Goal: Task Accomplishment & Management: Manage account settings

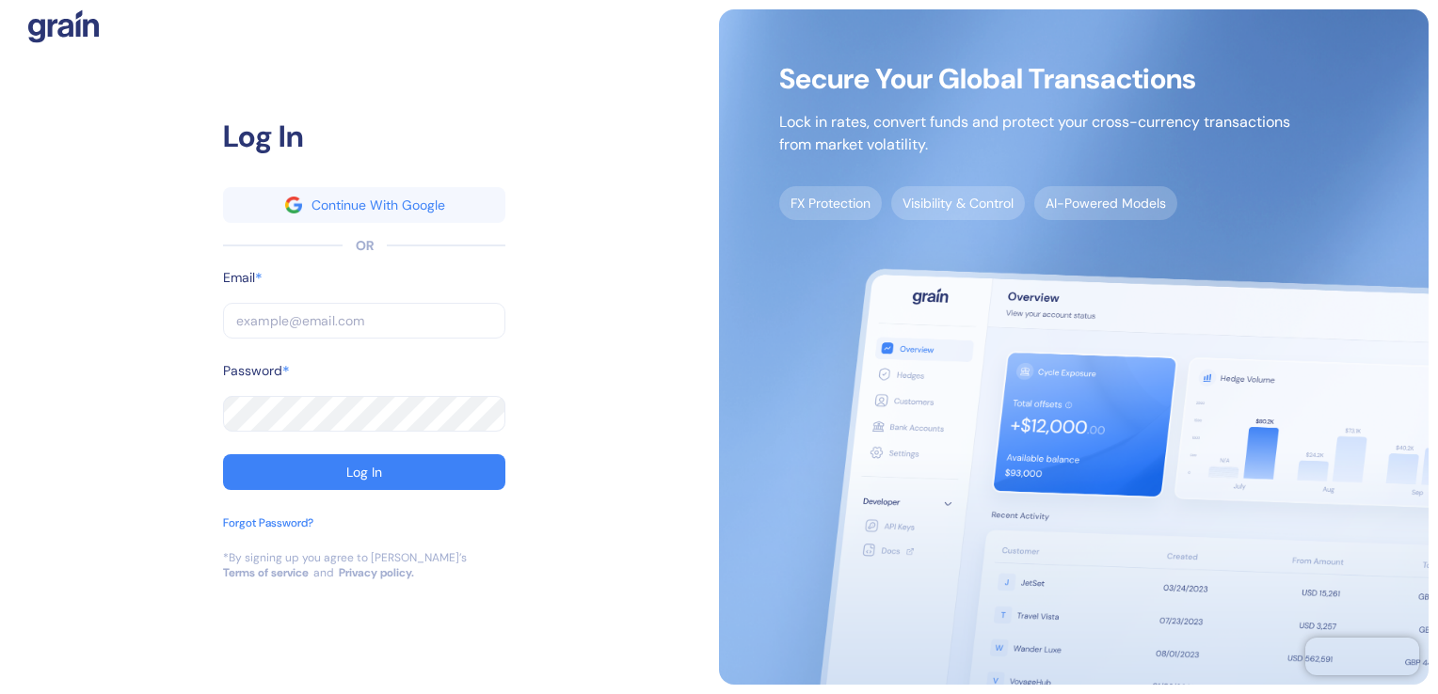
click at [57, 221] on div "Log In Continue With Google OR Email * ​ Password * ​ Log In Forgot Password? *…" at bounding box center [363, 347] width 709 height 676
click at [253, 319] on input "text" at bounding box center [364, 321] width 282 height 36
paste input "[PERSON_NAME][EMAIL_ADDRESS][PERSON_NAME][PERSON_NAME][DOMAIN_NAME]"
type input "[PERSON_NAME][EMAIL_ADDRESS][PERSON_NAME][PERSON_NAME][DOMAIN_NAME]"
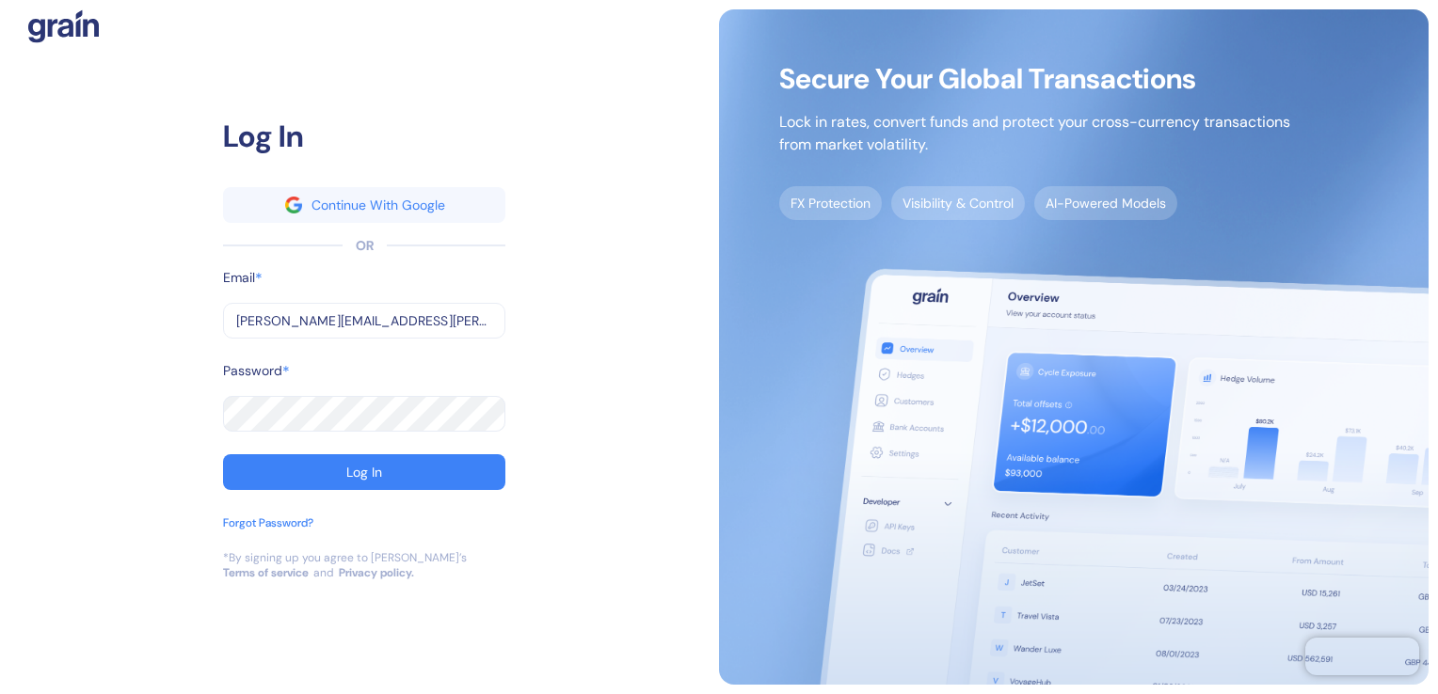
type input "[PERSON_NAME][EMAIL_ADDRESS][PERSON_NAME][PERSON_NAME][DOMAIN_NAME]"
click at [90, 214] on div "Log In Continue With Google OR Email * [PERSON_NAME][EMAIL_ADDRESS][PERSON_NAME…" at bounding box center [363, 347] width 709 height 676
click at [373, 481] on button "Log In" at bounding box center [364, 472] width 282 height 36
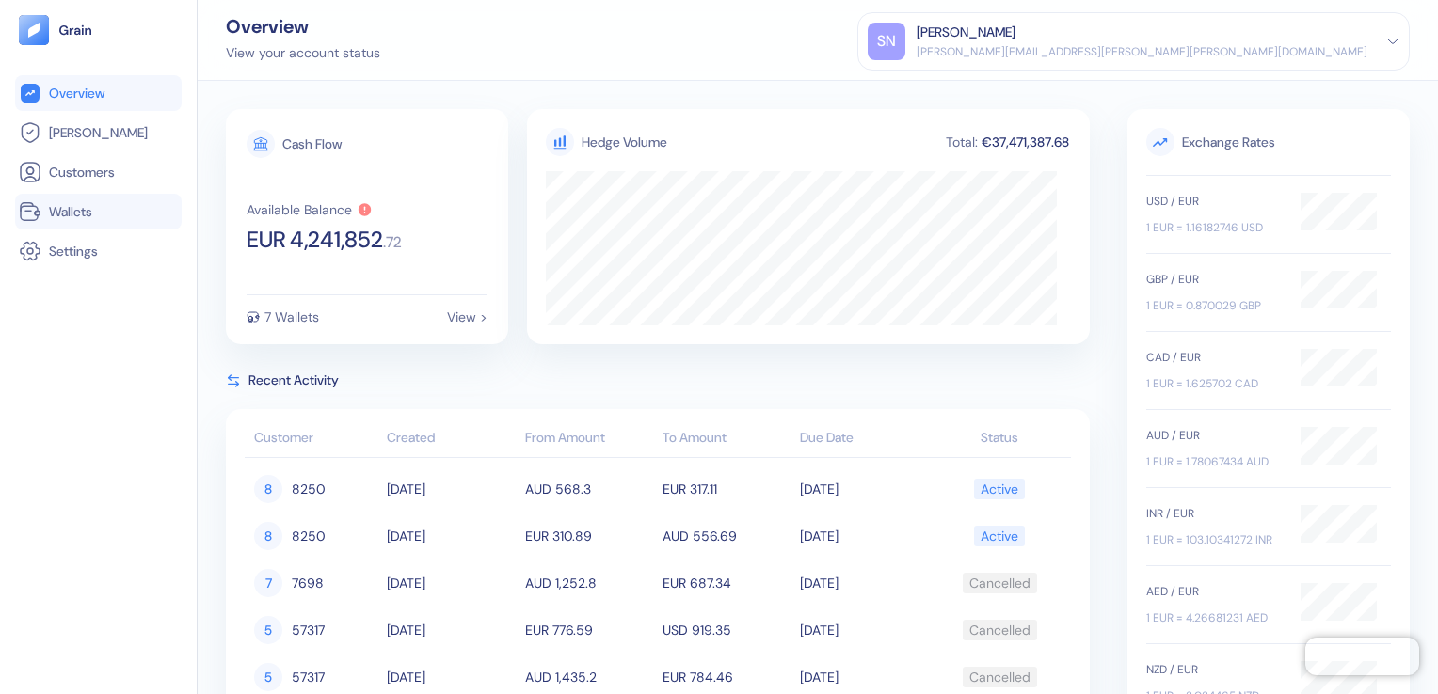
click at [74, 211] on span "Wallets" at bounding box center [70, 211] width 43 height 19
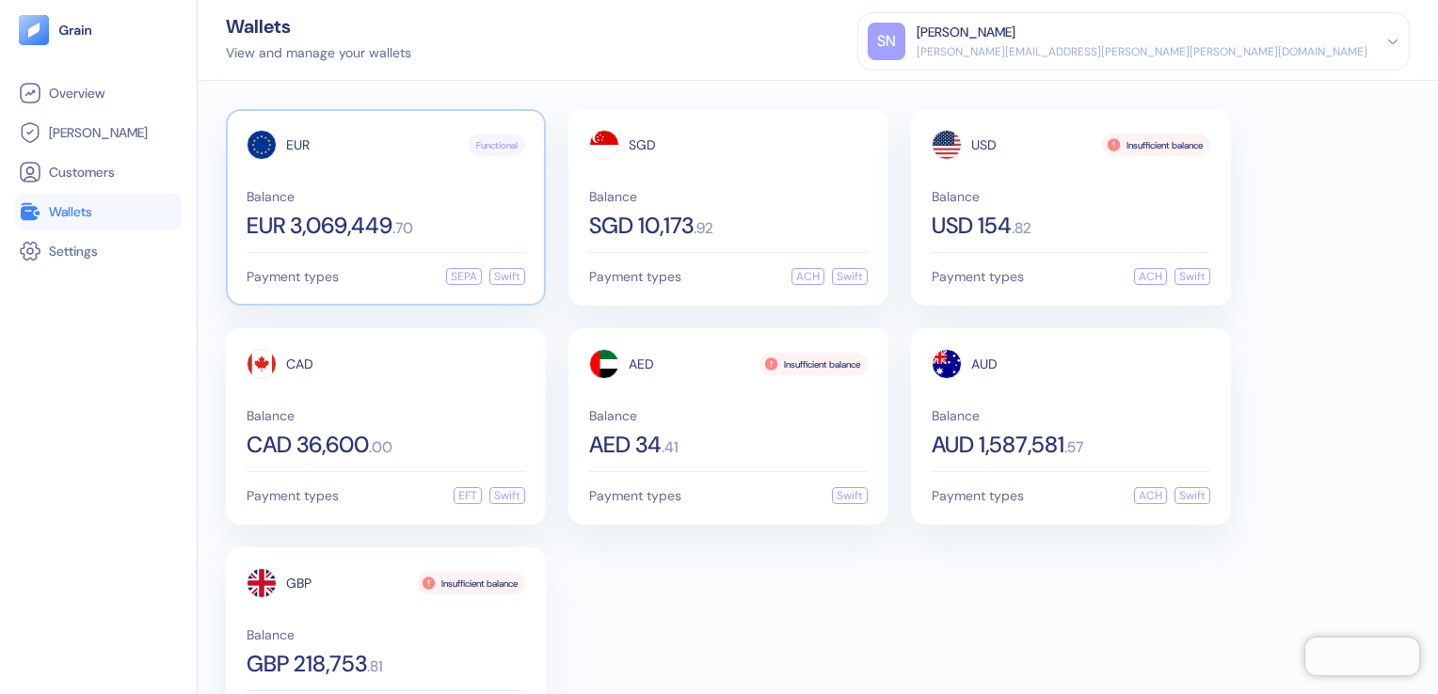
click at [347, 217] on span "EUR 3,069,449" at bounding box center [320, 226] width 146 height 23
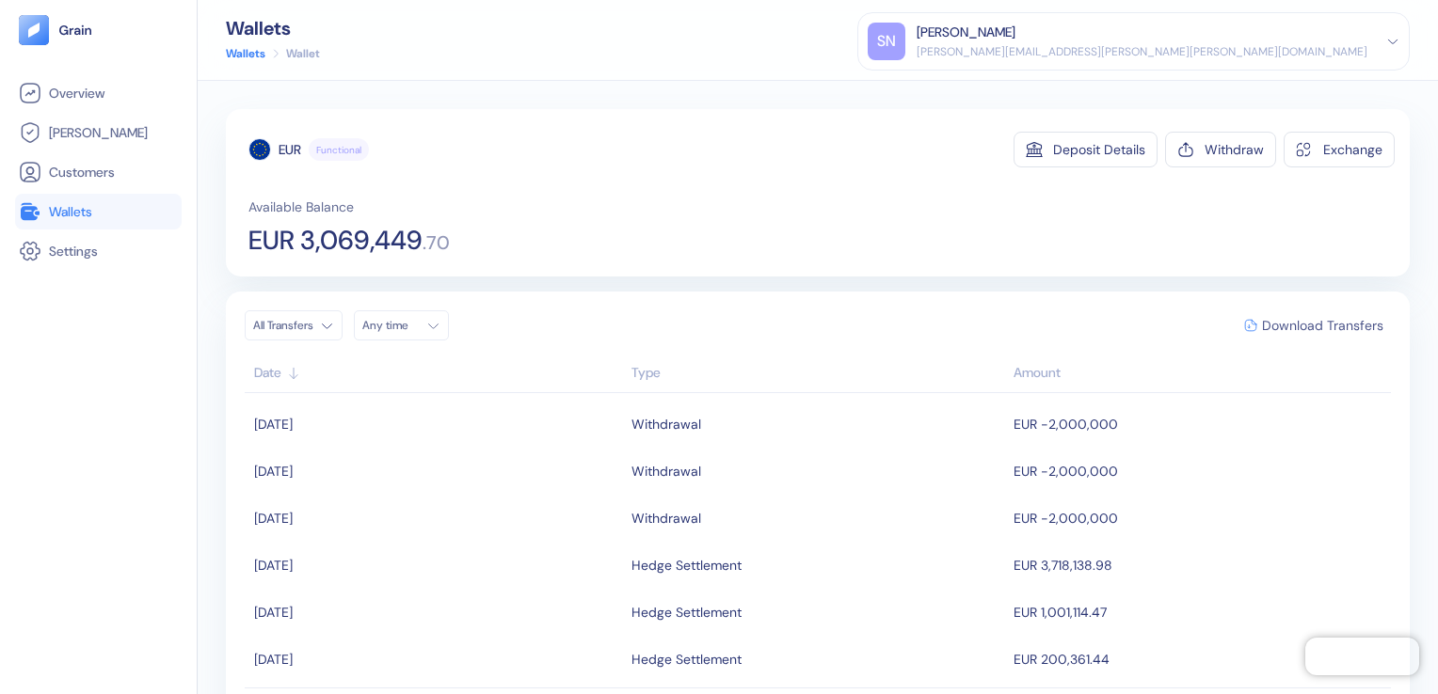
click at [1297, 320] on span "Download Transfers" at bounding box center [1322, 325] width 121 height 13
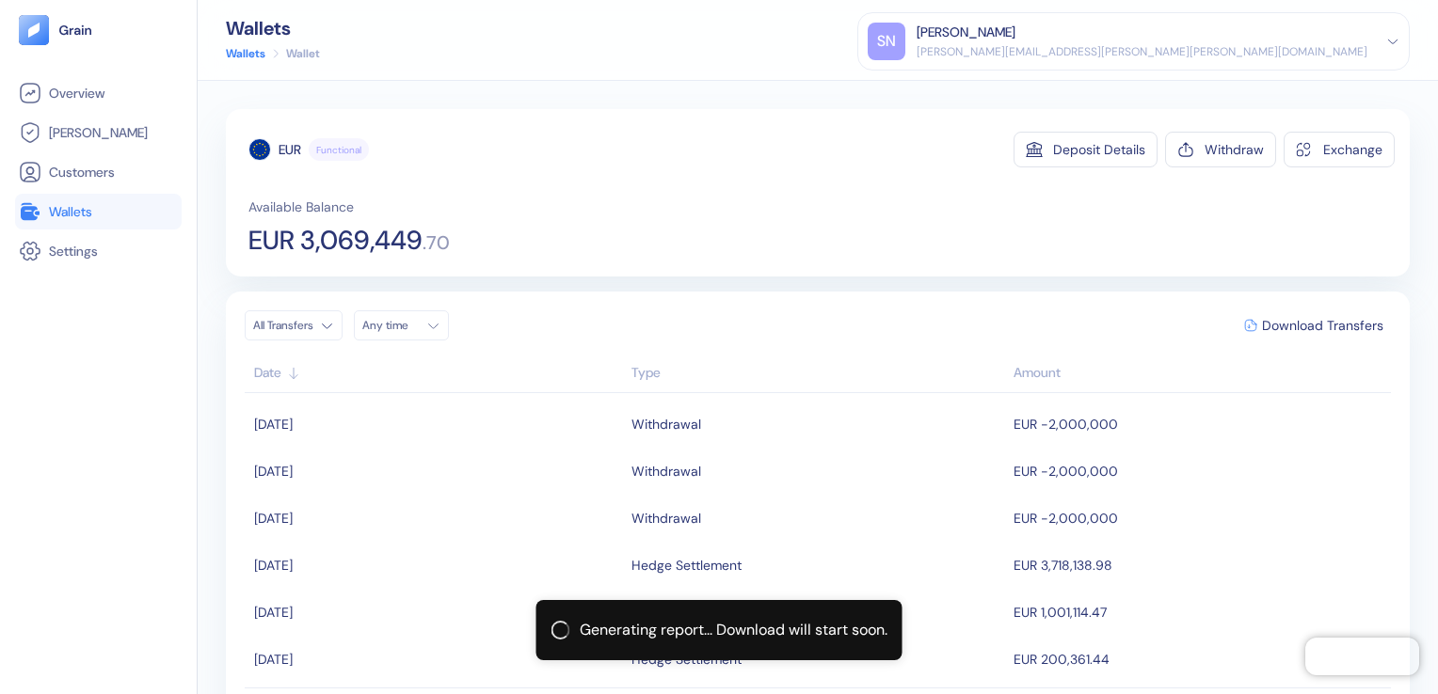
click at [80, 213] on span "Wallets" at bounding box center [70, 211] width 43 height 19
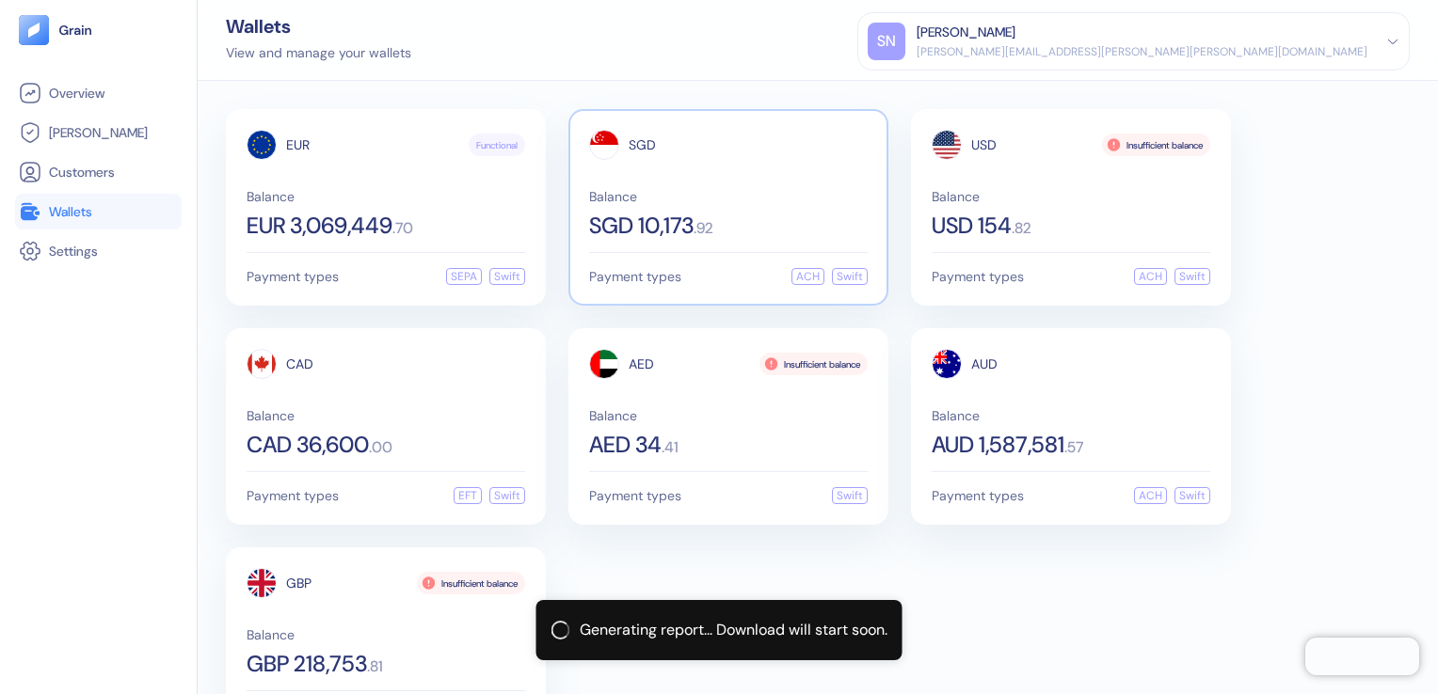
click at [738, 209] on div "Balance SGD 10,173 . 92" at bounding box center [728, 213] width 279 height 47
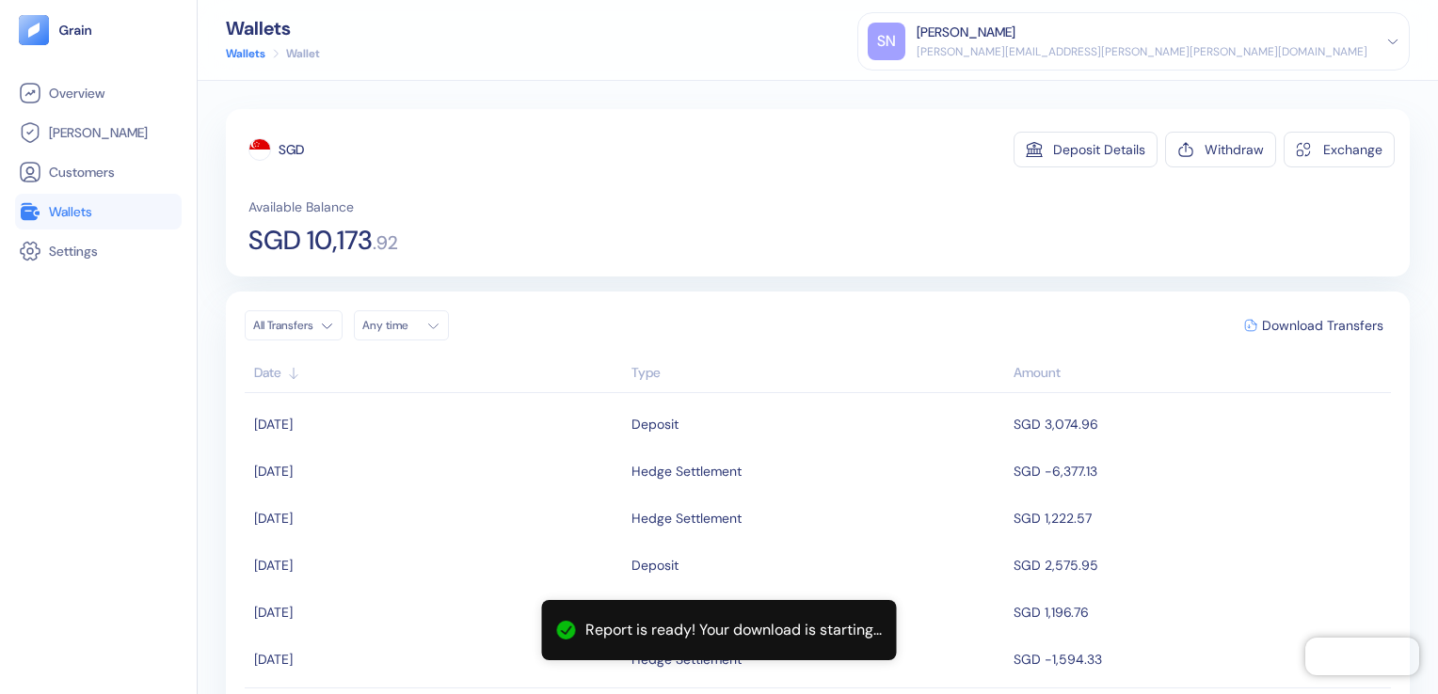
click at [84, 213] on span "Wallets" at bounding box center [70, 211] width 43 height 19
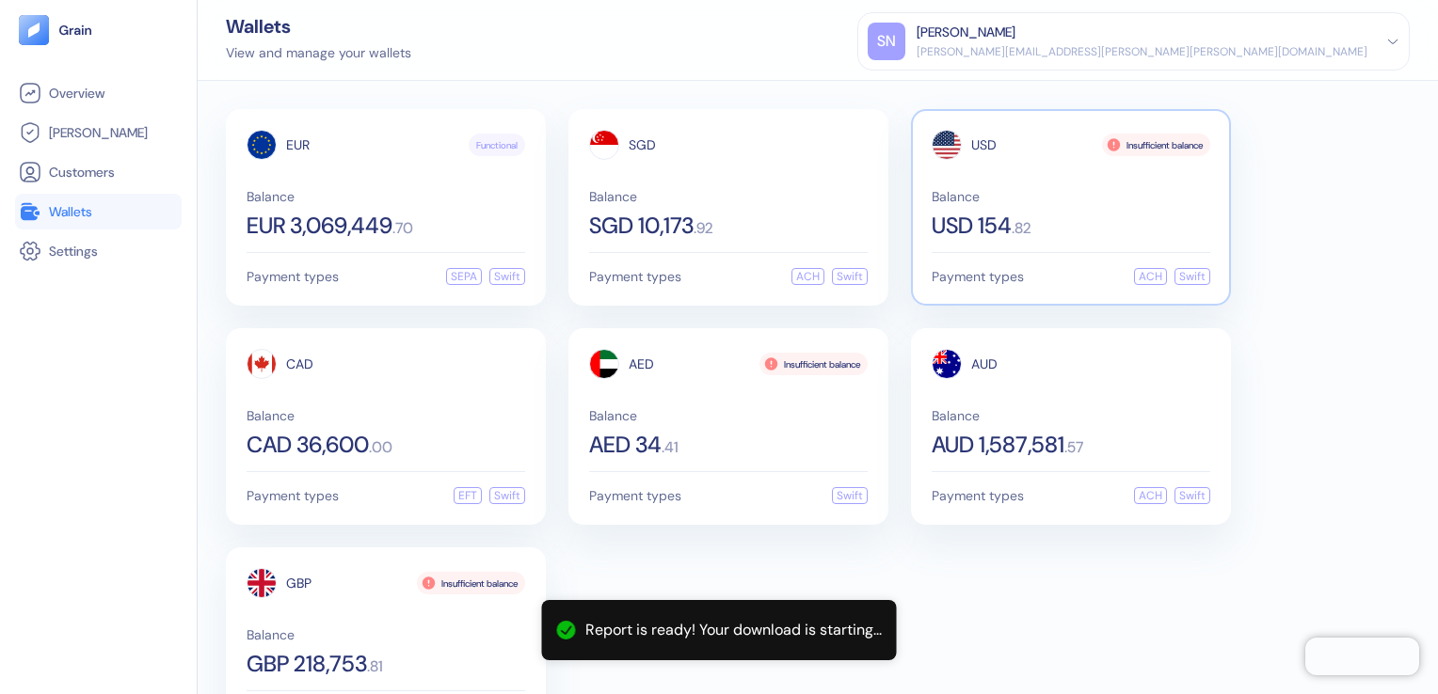
click at [1044, 220] on div "USD 154 . 82" at bounding box center [1070, 226] width 279 height 23
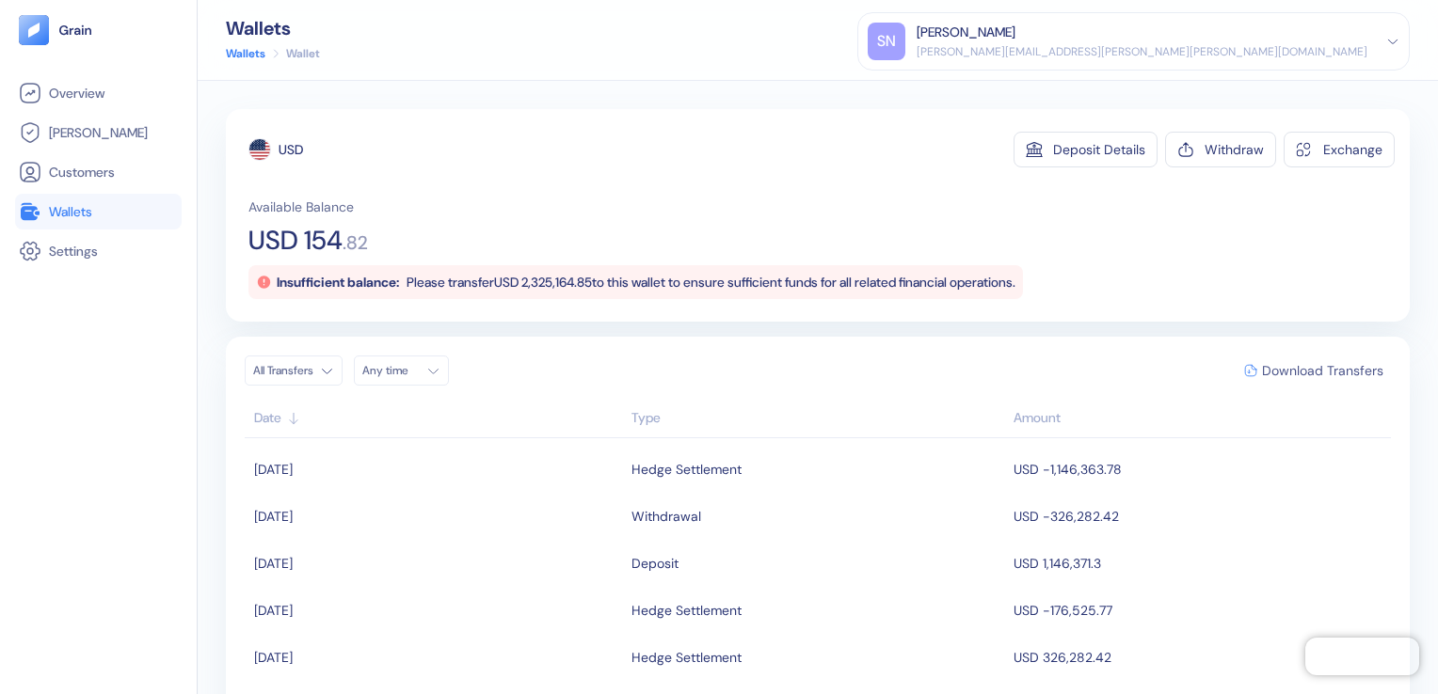
click at [1302, 368] on span "Download Transfers" at bounding box center [1322, 370] width 121 height 13
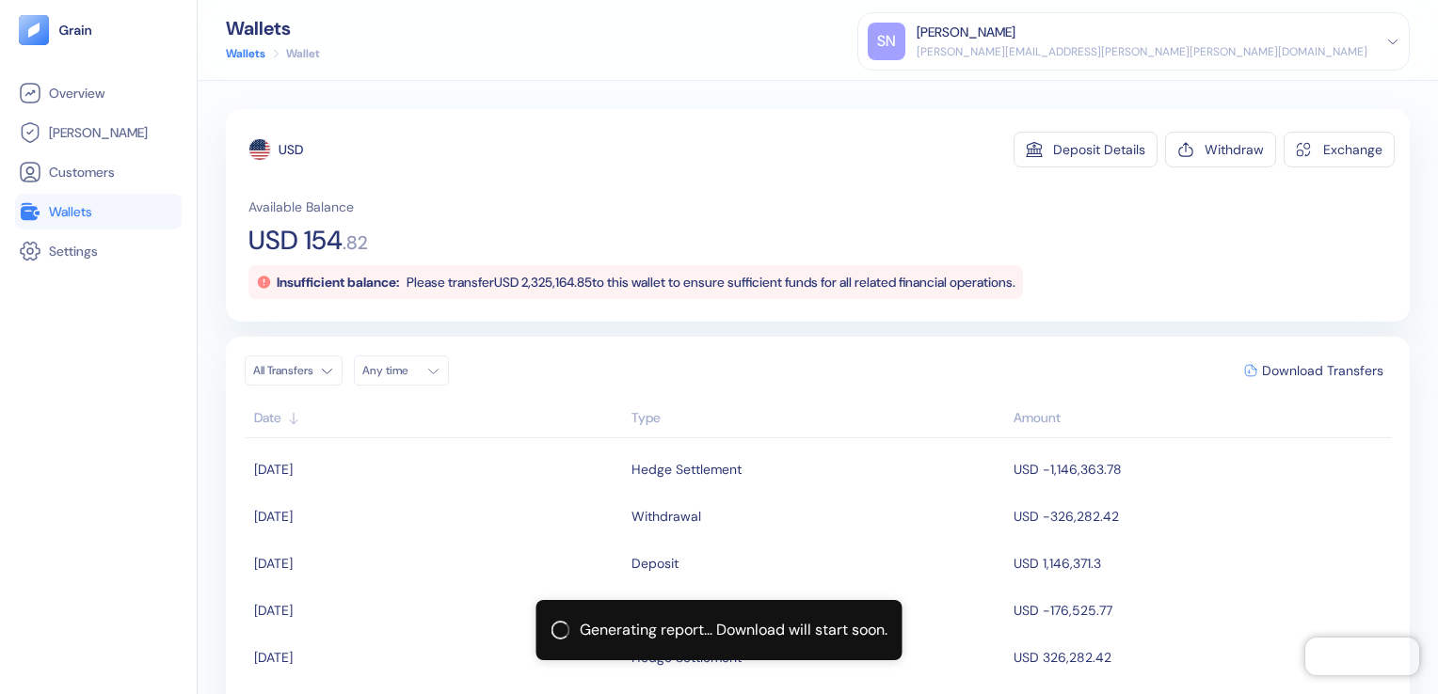
click at [64, 213] on span "Wallets" at bounding box center [70, 211] width 43 height 19
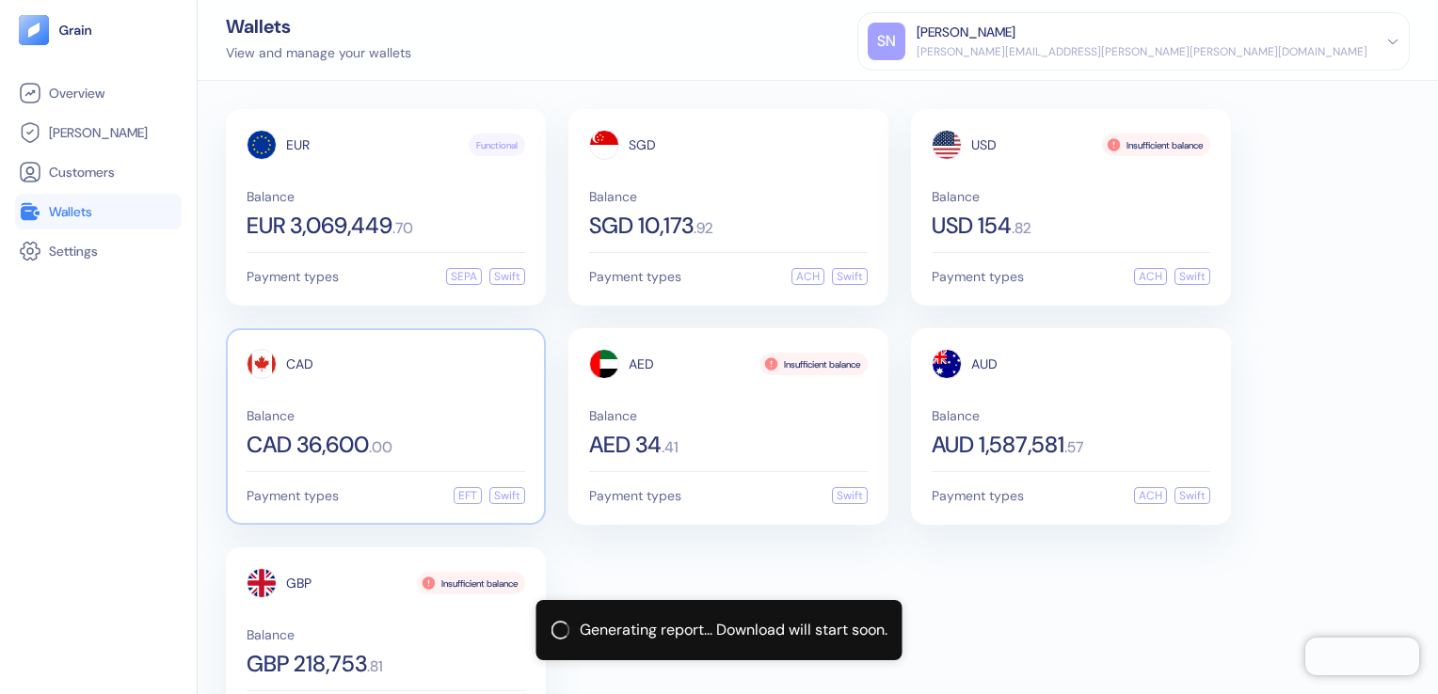
click at [320, 453] on span "CAD 36,600" at bounding box center [308, 445] width 122 height 23
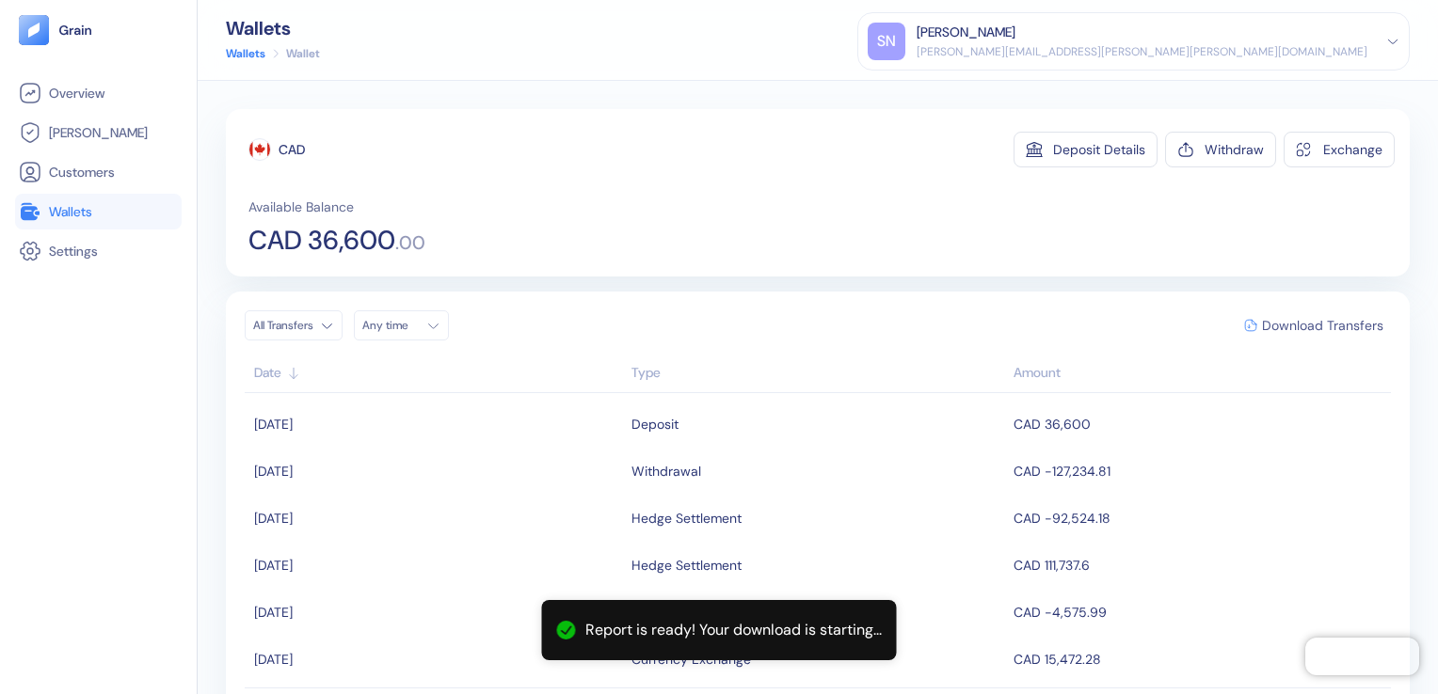
click at [1277, 329] on span "Download Transfers" at bounding box center [1322, 325] width 121 height 13
click at [72, 211] on span "Wallets" at bounding box center [70, 211] width 43 height 19
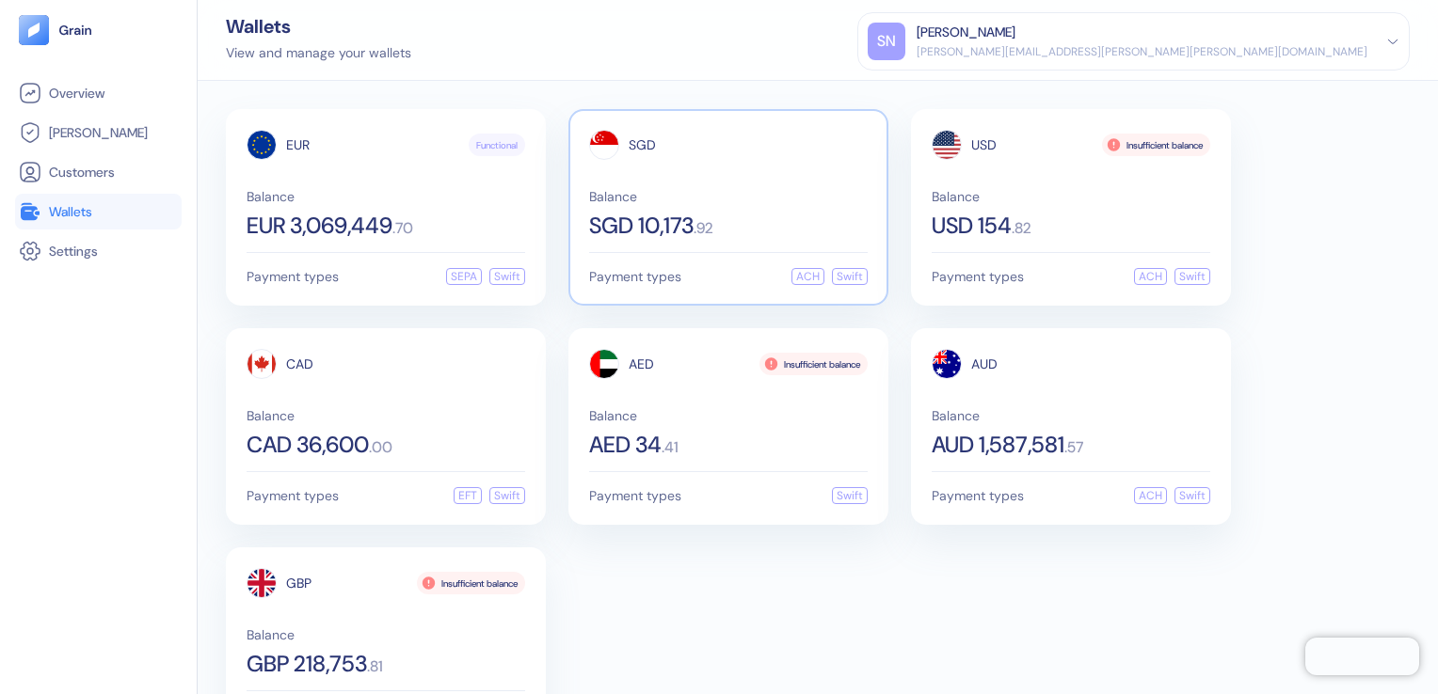
click at [713, 221] on span ". 92" at bounding box center [703, 228] width 20 height 15
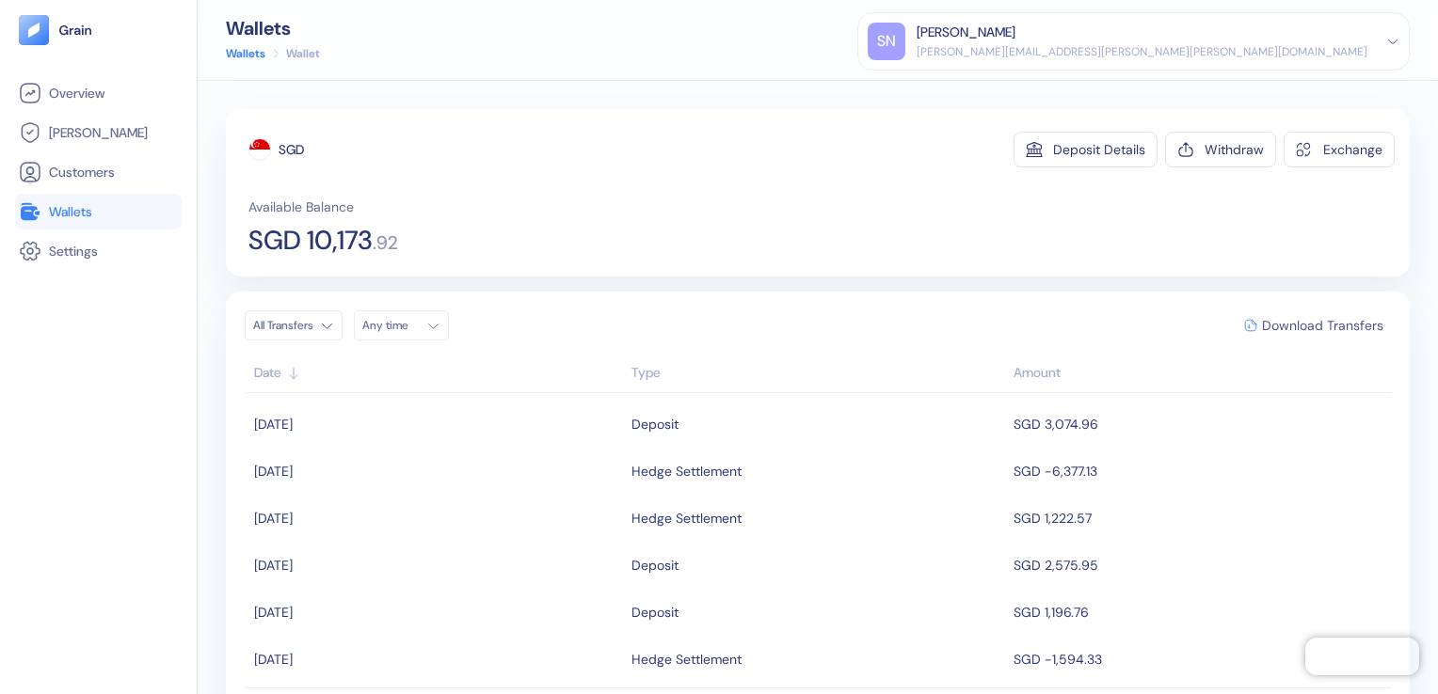
click at [1313, 325] on span "Download Transfers" at bounding box center [1322, 325] width 121 height 13
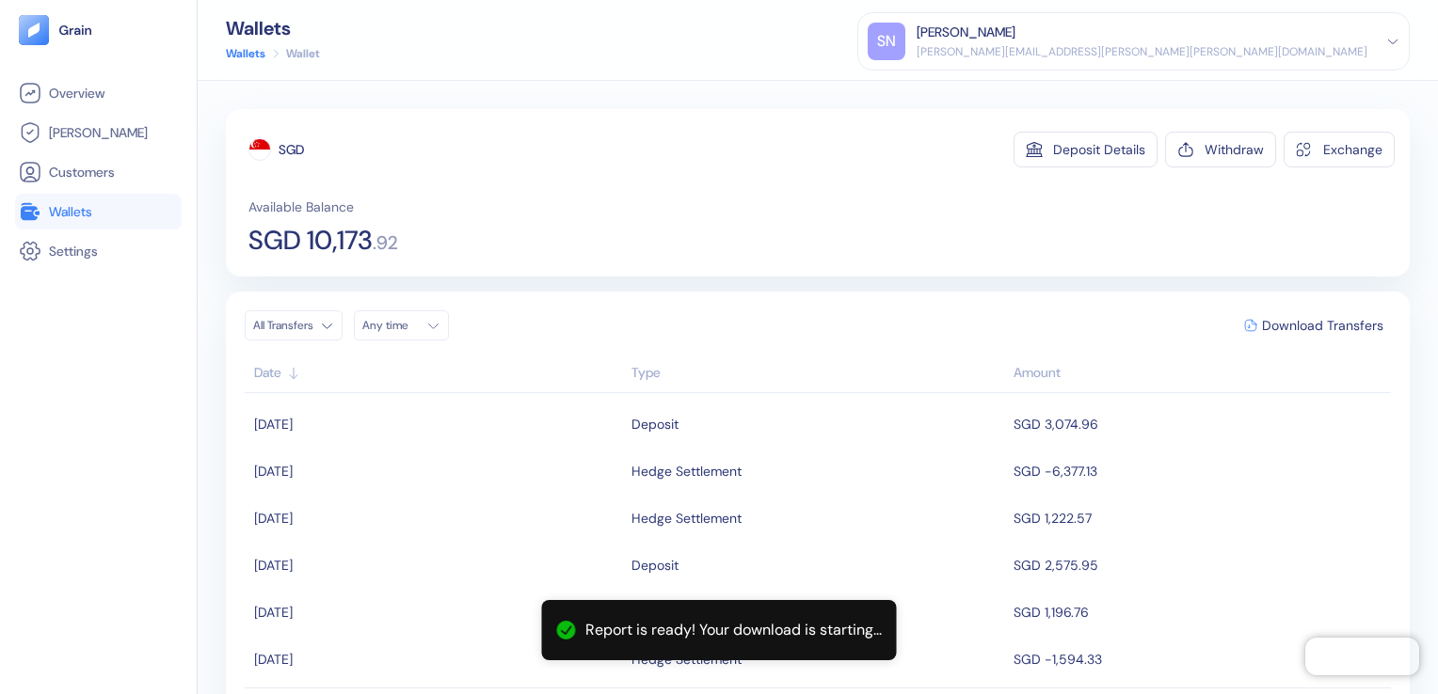
click at [88, 200] on link "Wallets" at bounding box center [98, 211] width 159 height 23
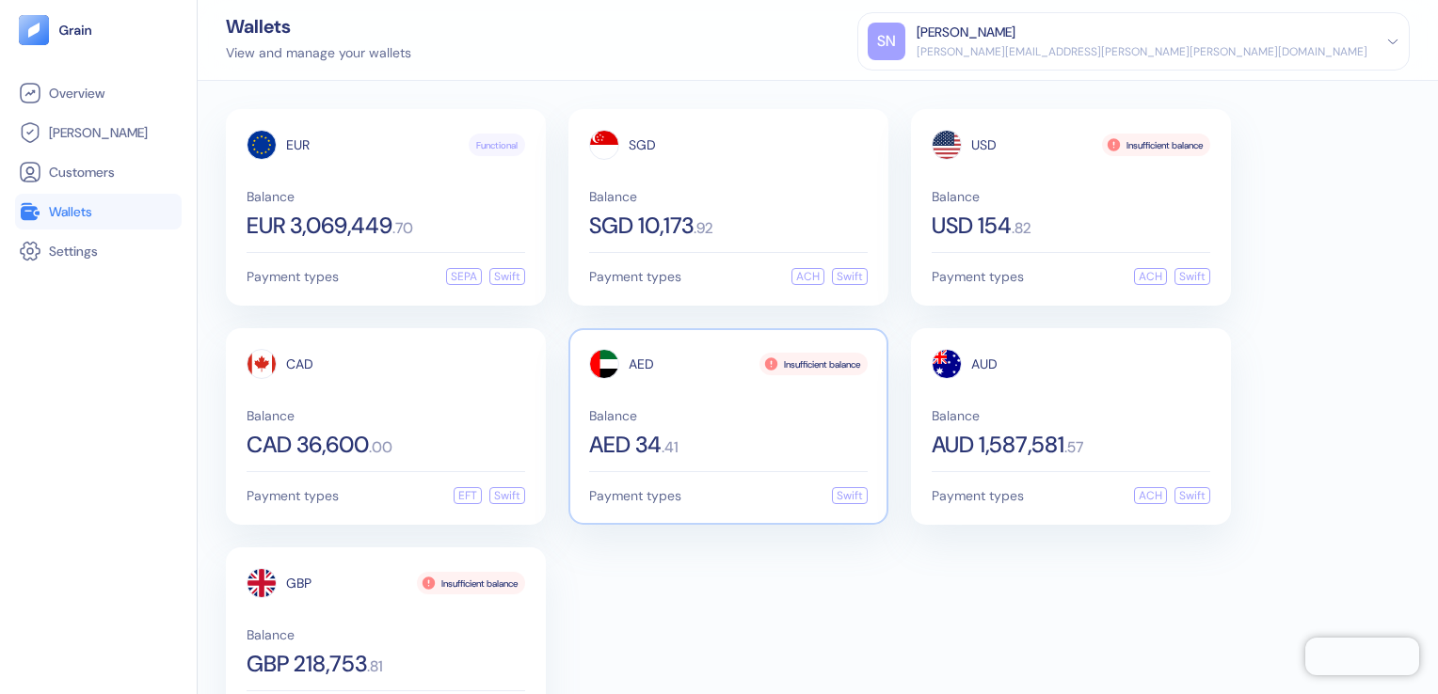
click at [639, 436] on span "AED 34" at bounding box center [625, 445] width 72 height 23
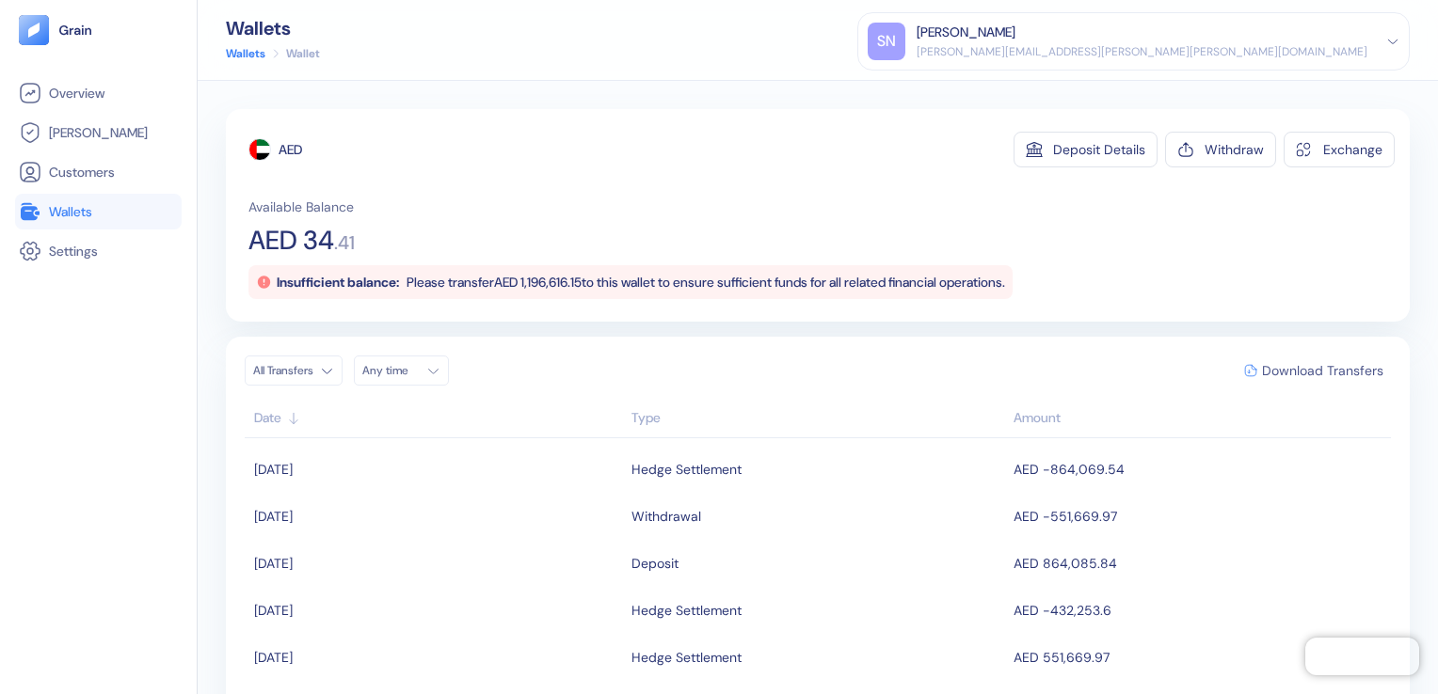
click at [1278, 373] on span "Download Transfers" at bounding box center [1322, 370] width 121 height 13
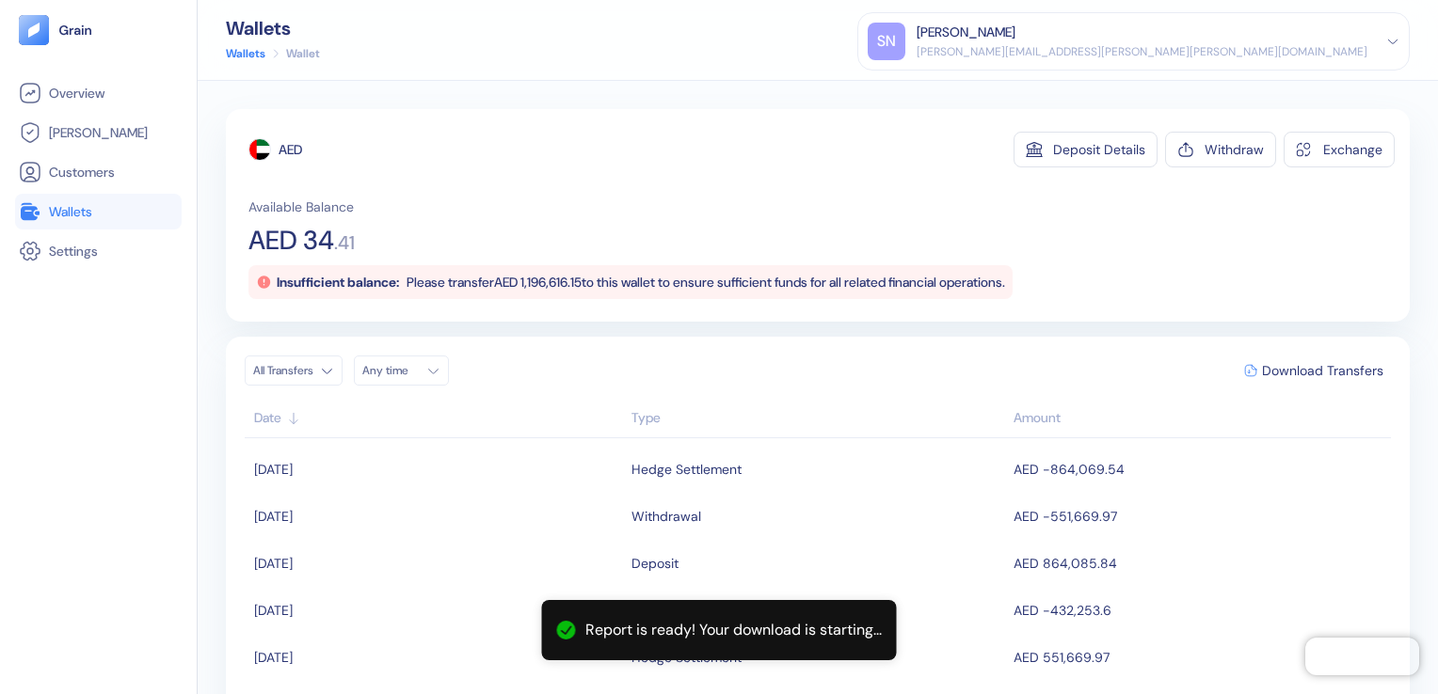
click at [75, 217] on span "Wallets" at bounding box center [70, 211] width 43 height 19
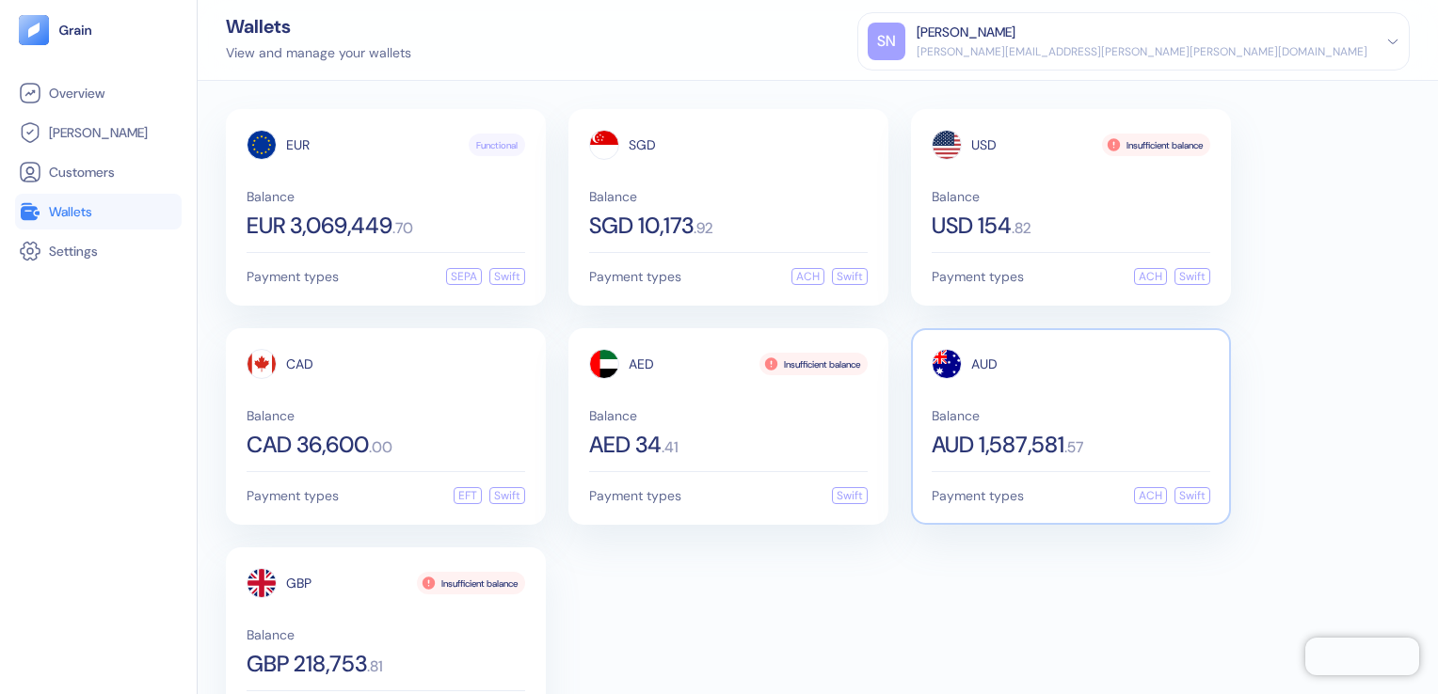
click at [1076, 442] on span ". 57" at bounding box center [1073, 447] width 19 height 15
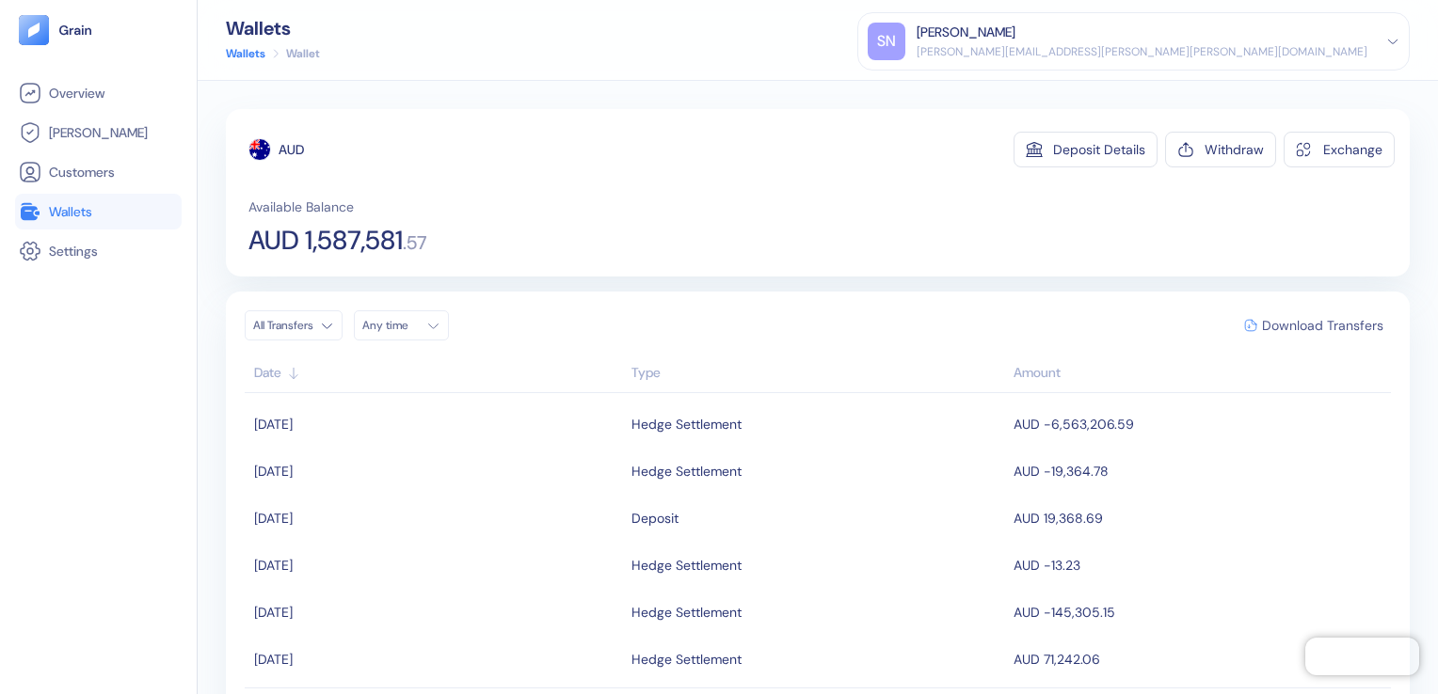
click at [1275, 326] on span "Download Transfers" at bounding box center [1322, 325] width 121 height 13
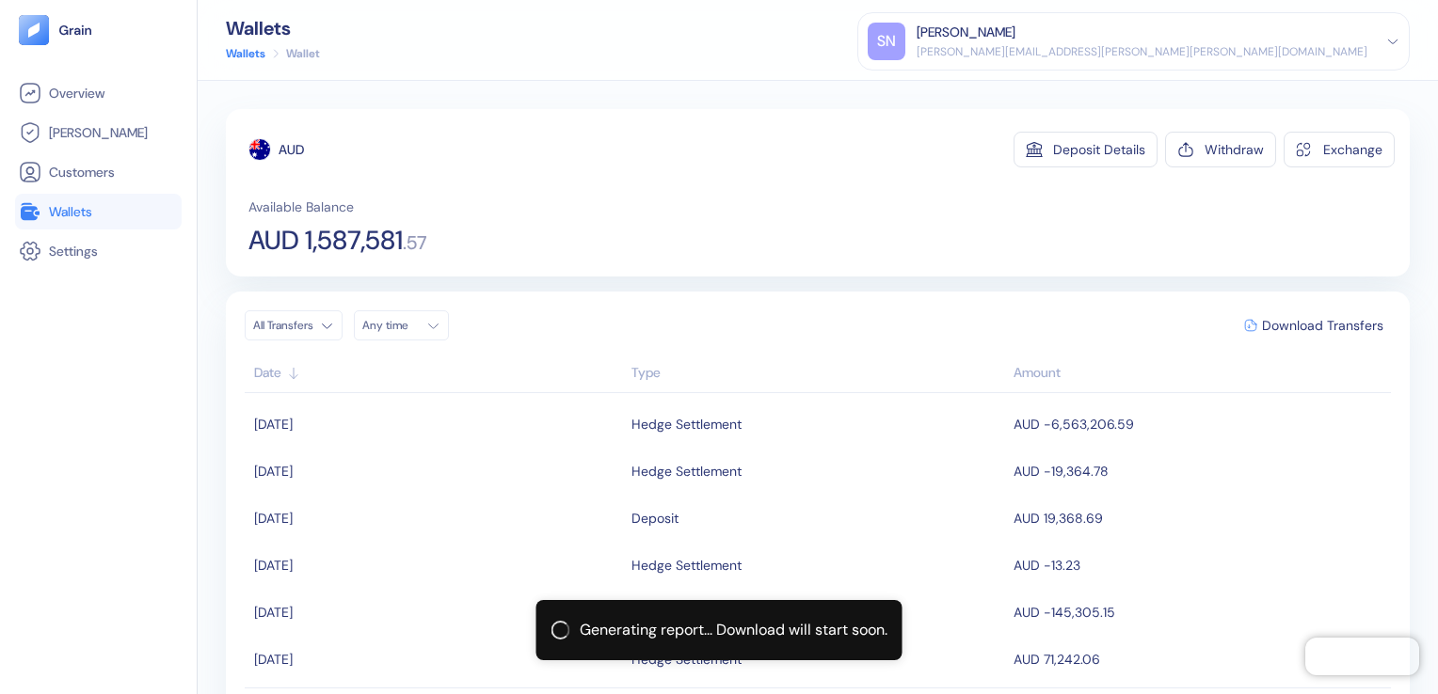
click at [59, 213] on span "Wallets" at bounding box center [70, 211] width 43 height 19
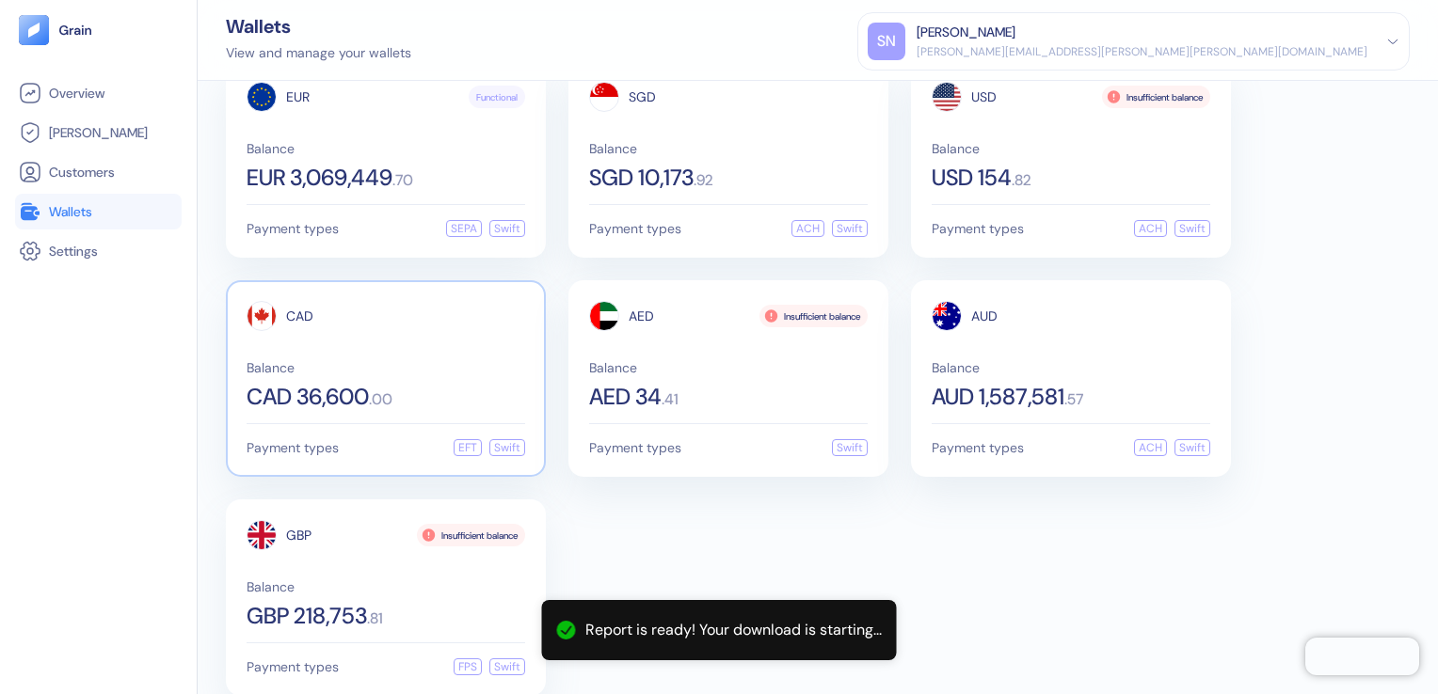
scroll to position [73, 0]
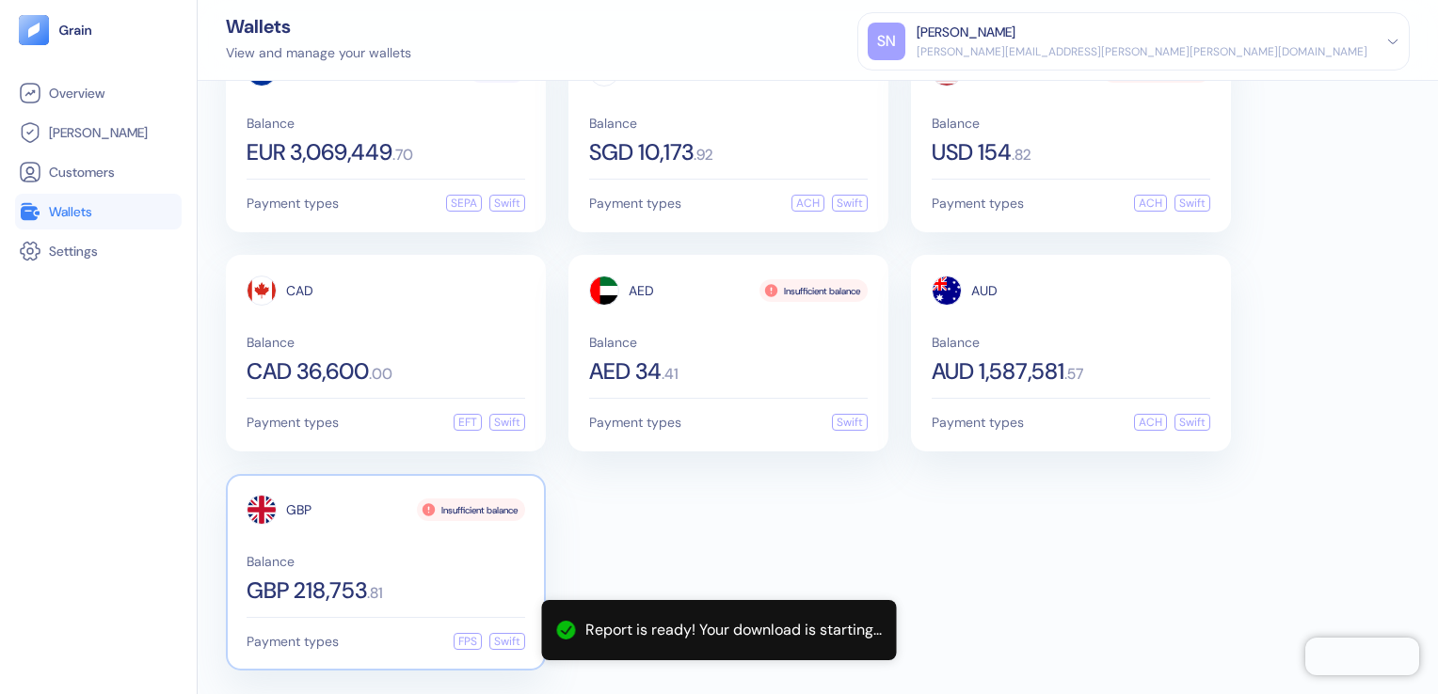
click at [365, 580] on span "GBP 218,753" at bounding box center [307, 591] width 120 height 23
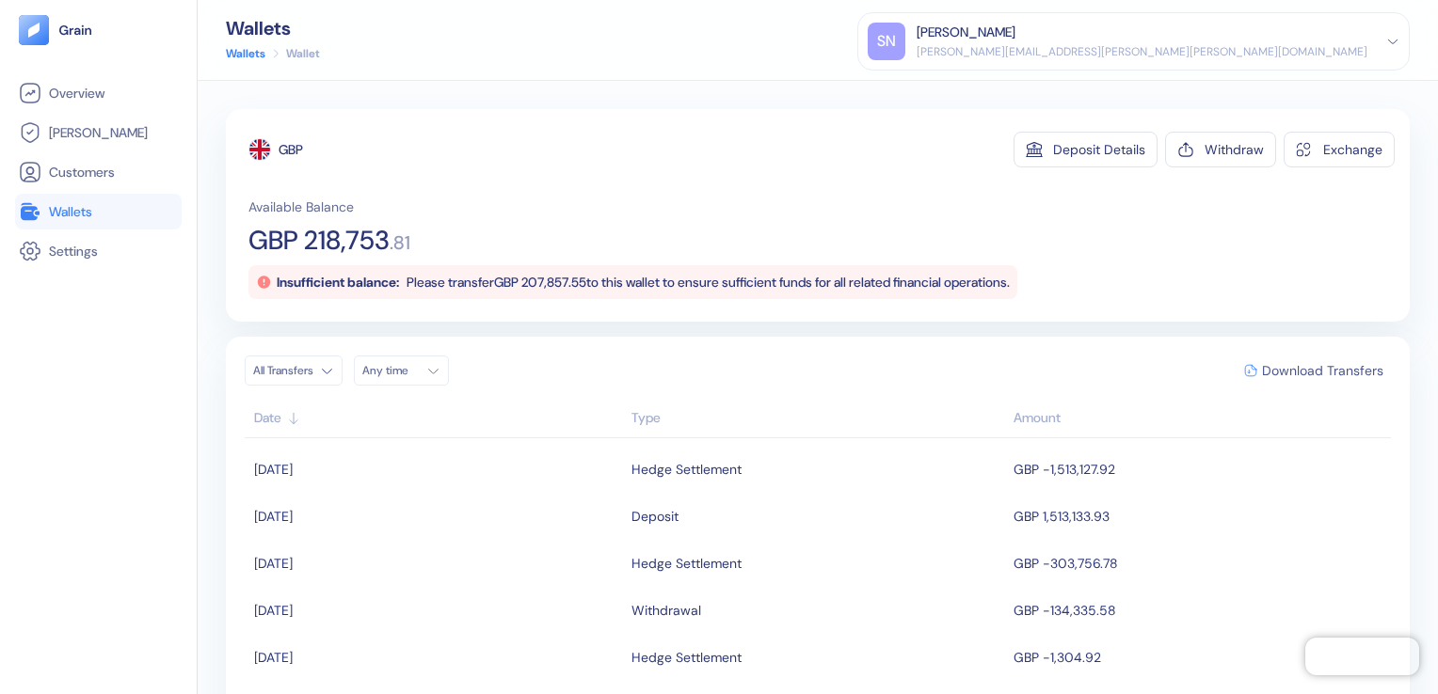
click at [1295, 372] on span "Download Transfers" at bounding box center [1322, 370] width 121 height 13
